Goal: Information Seeking & Learning: Check status

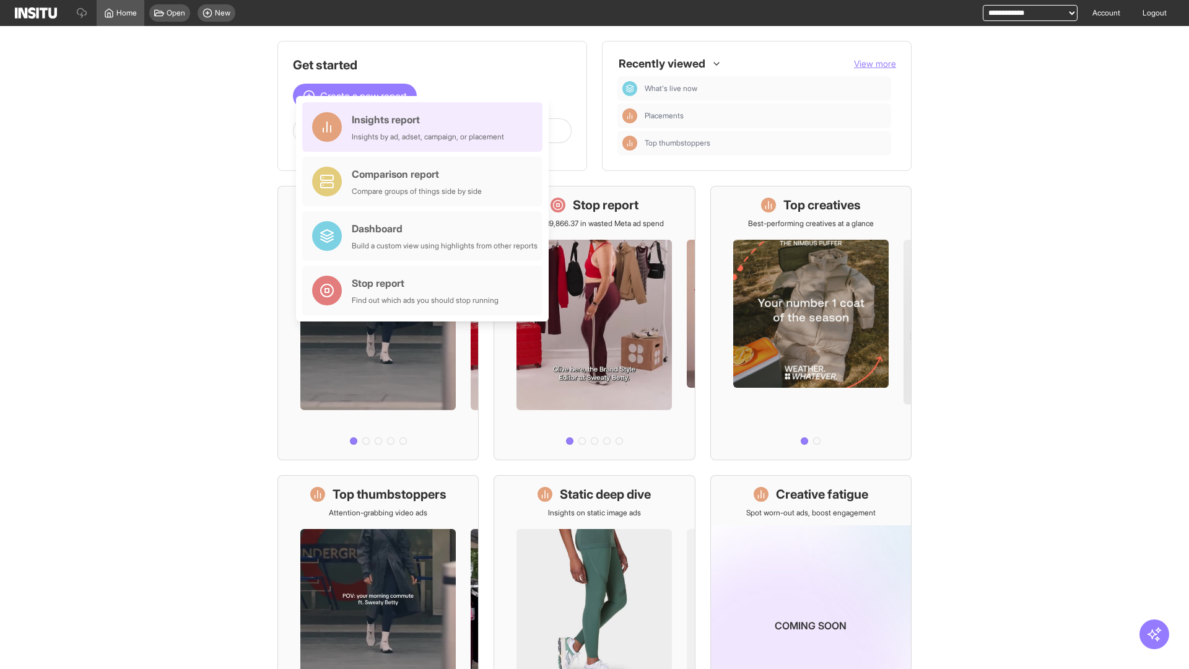
click at [425, 127] on div "Insights report Insights by ad, adset, campaign, or placement" at bounding box center [428, 127] width 152 height 30
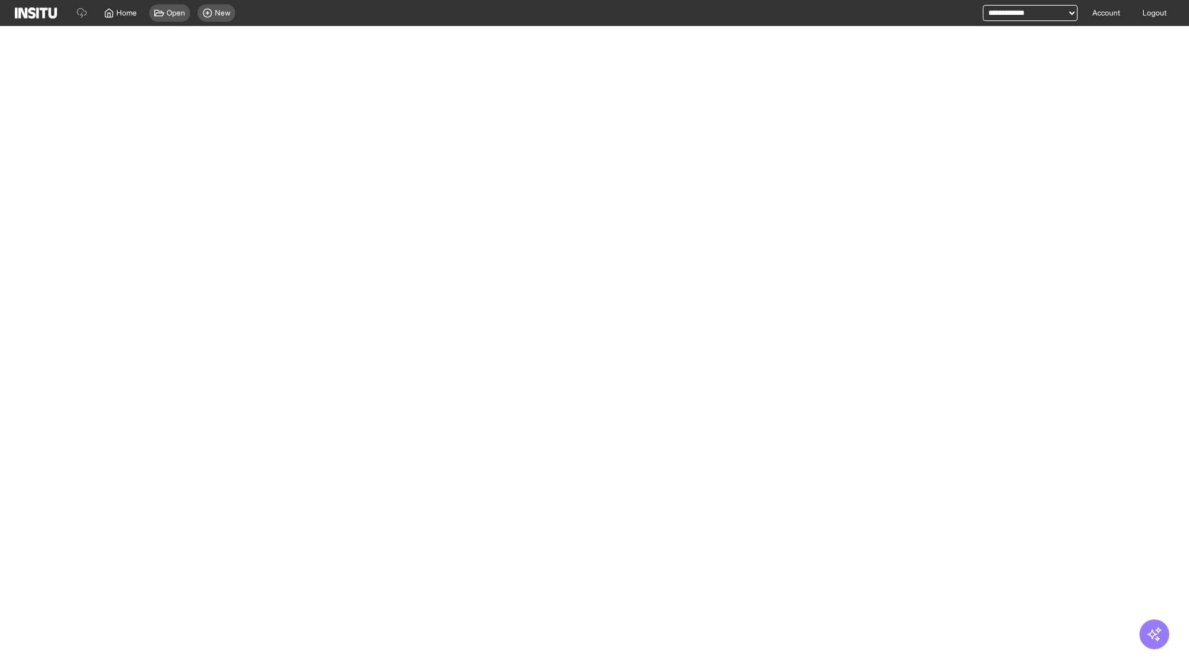
select select "**"
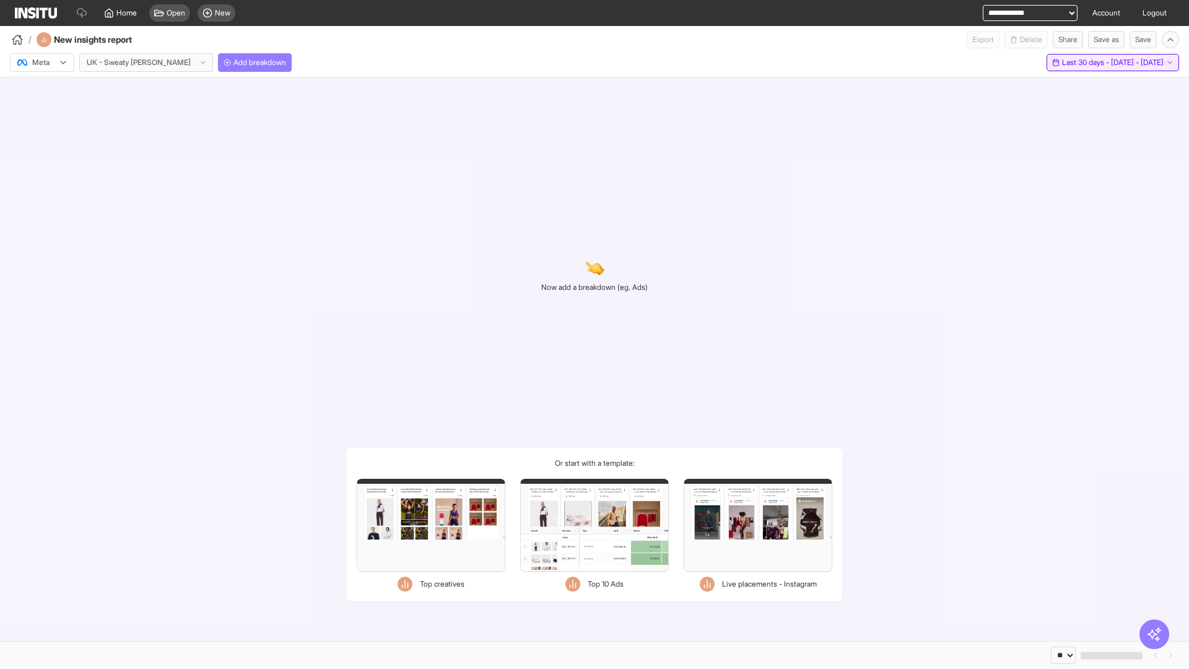
click at [1084, 63] on span "Last 30 days - [DATE] - [DATE]" at bounding box center [1113, 63] width 102 height 10
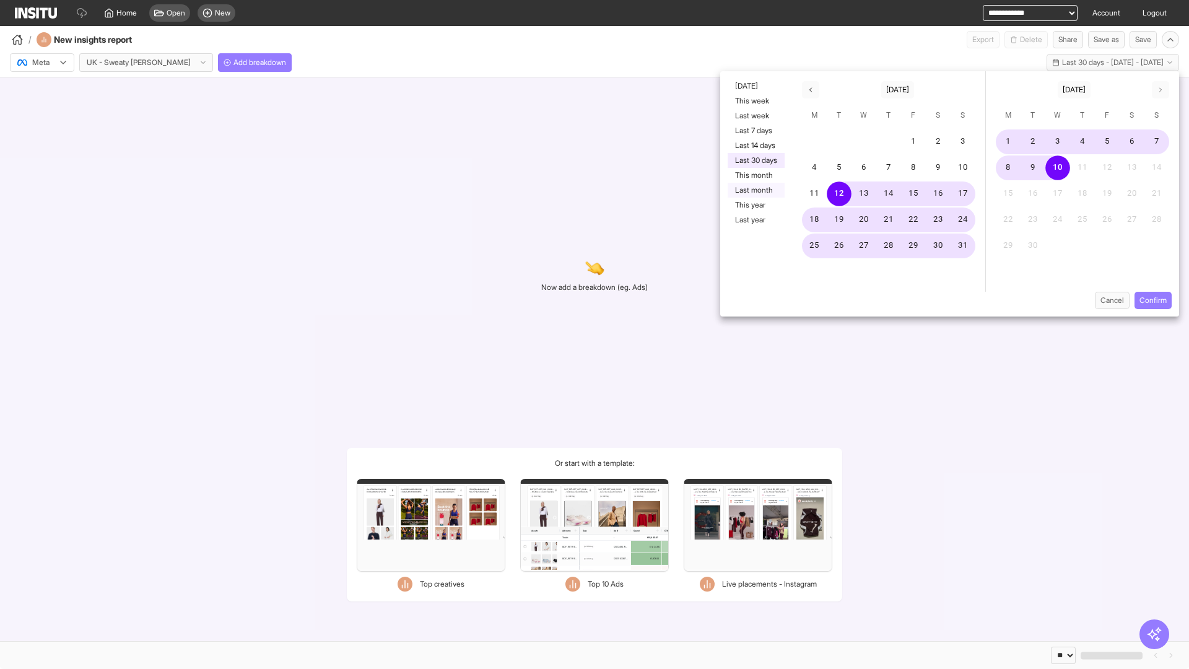
click at [755, 190] on button "Last month" at bounding box center [756, 190] width 57 height 15
